Goal: Task Accomplishment & Management: Complete application form

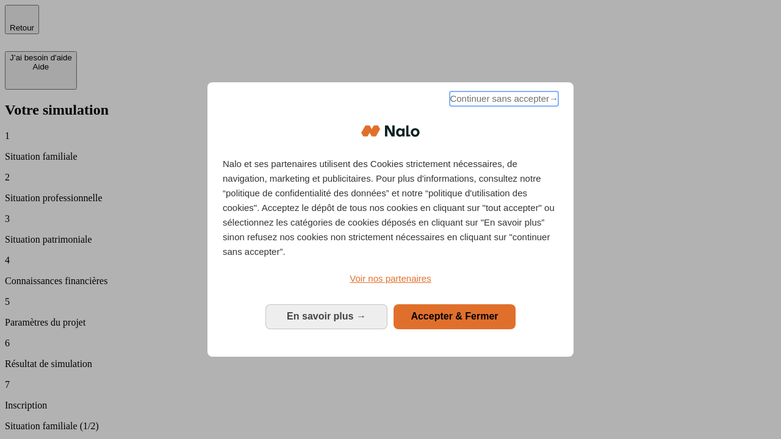
click at [503, 101] on span "Continuer sans accepter →" at bounding box center [504, 98] width 109 height 15
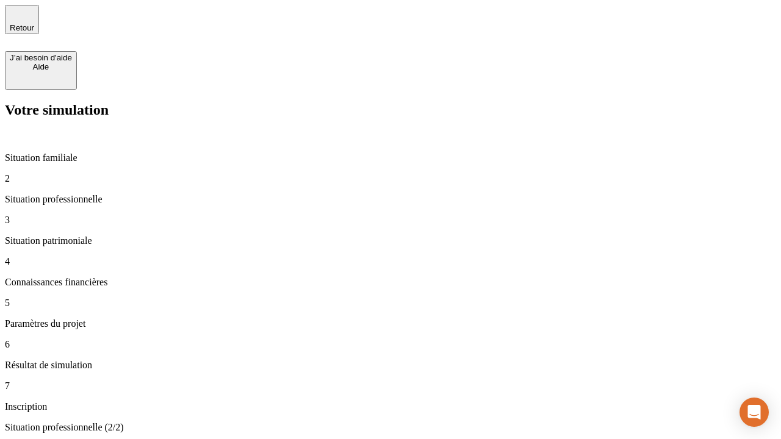
type input "30 000"
type input "0"
type input "1 000"
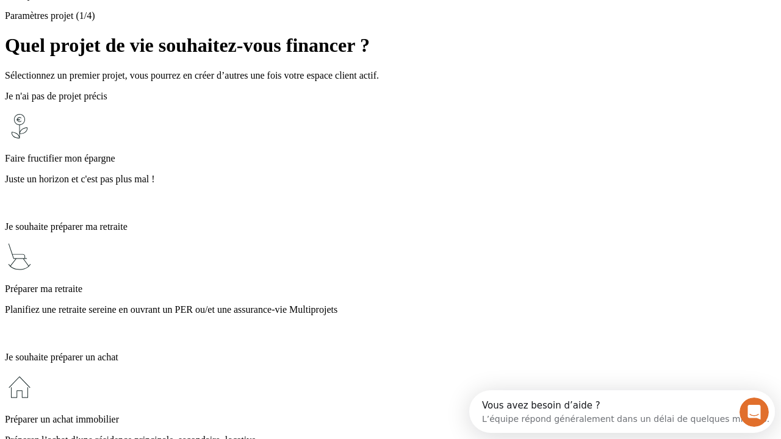
scroll to position [23, 0]
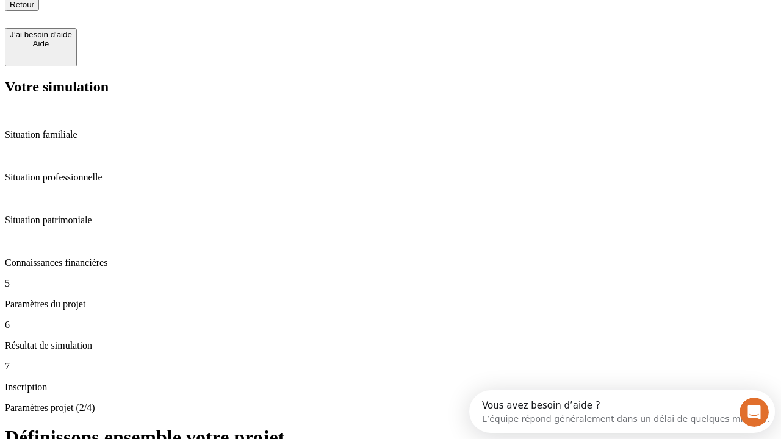
type input "40"
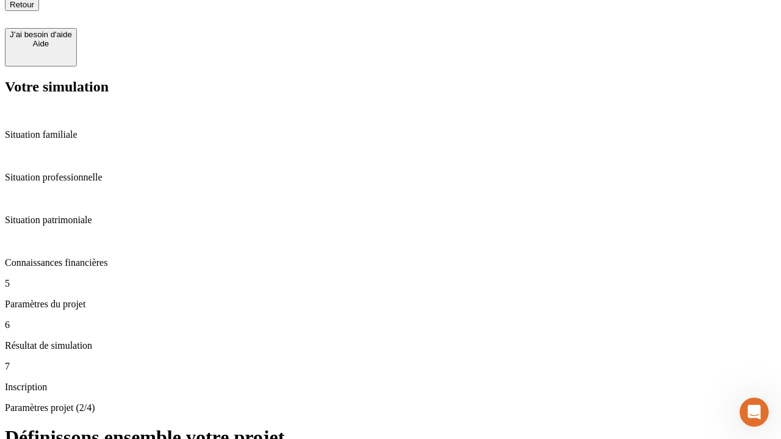
type input "200 000"
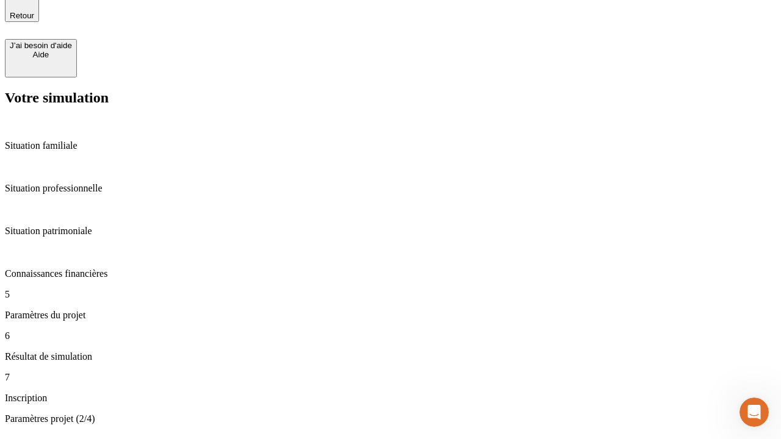
type input "640"
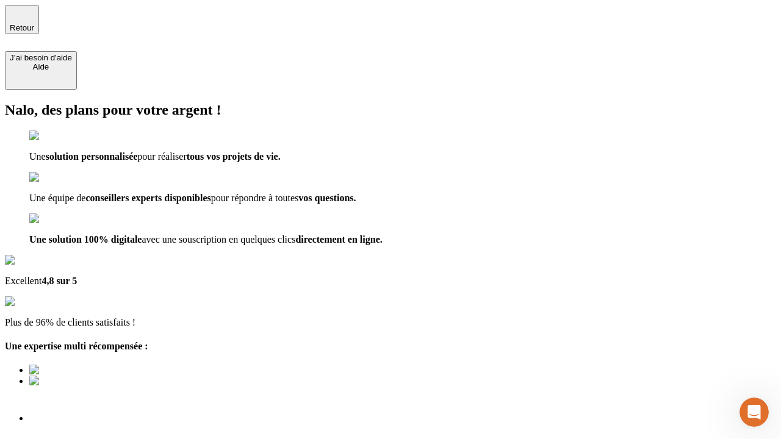
type input "[EMAIL_ADDRESS][DOMAIN_NAME]"
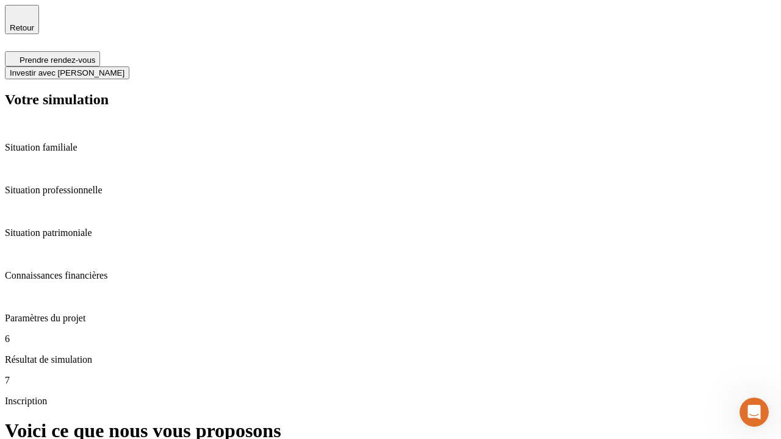
click at [124, 68] on span "Investir avec [PERSON_NAME]" at bounding box center [67, 72] width 115 height 9
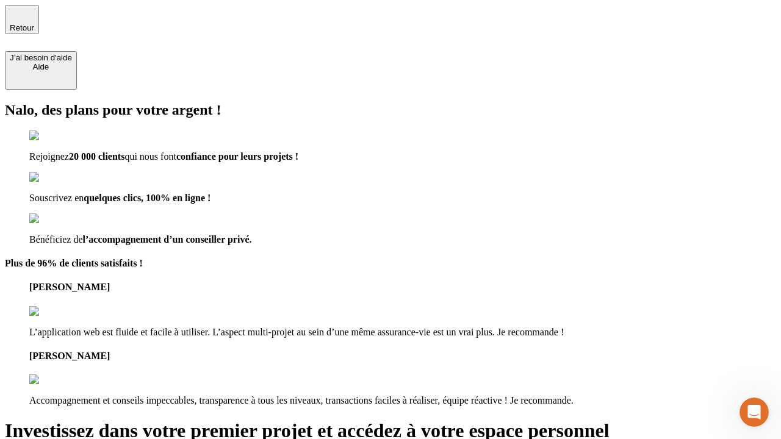
type input "[PERSON_NAME][EMAIL_ADDRESS][DOMAIN_NAME]"
